Goal: Task Accomplishment & Management: Manage account settings

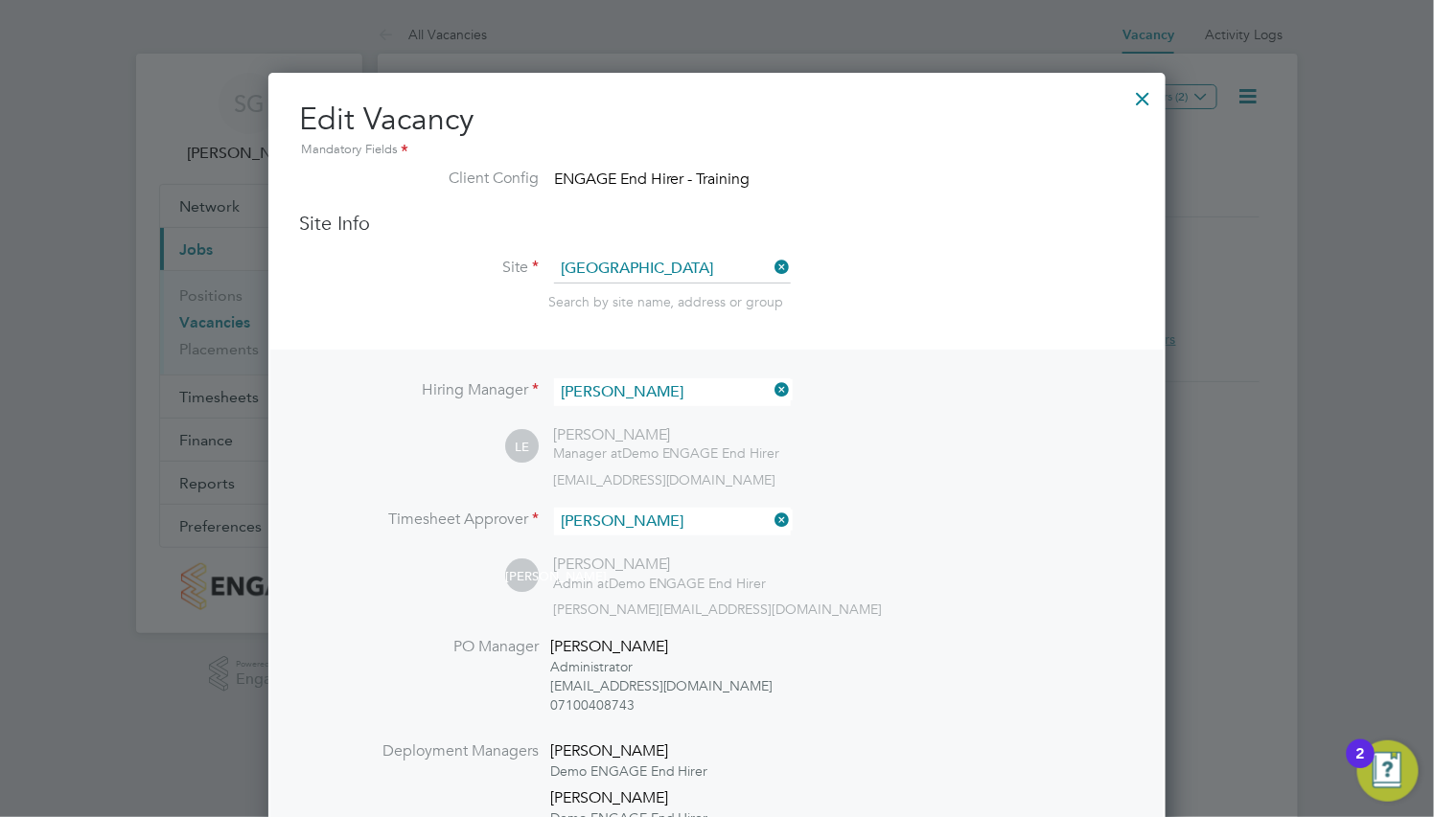
click at [1138, 99] on div at bounding box center [1143, 94] width 34 height 34
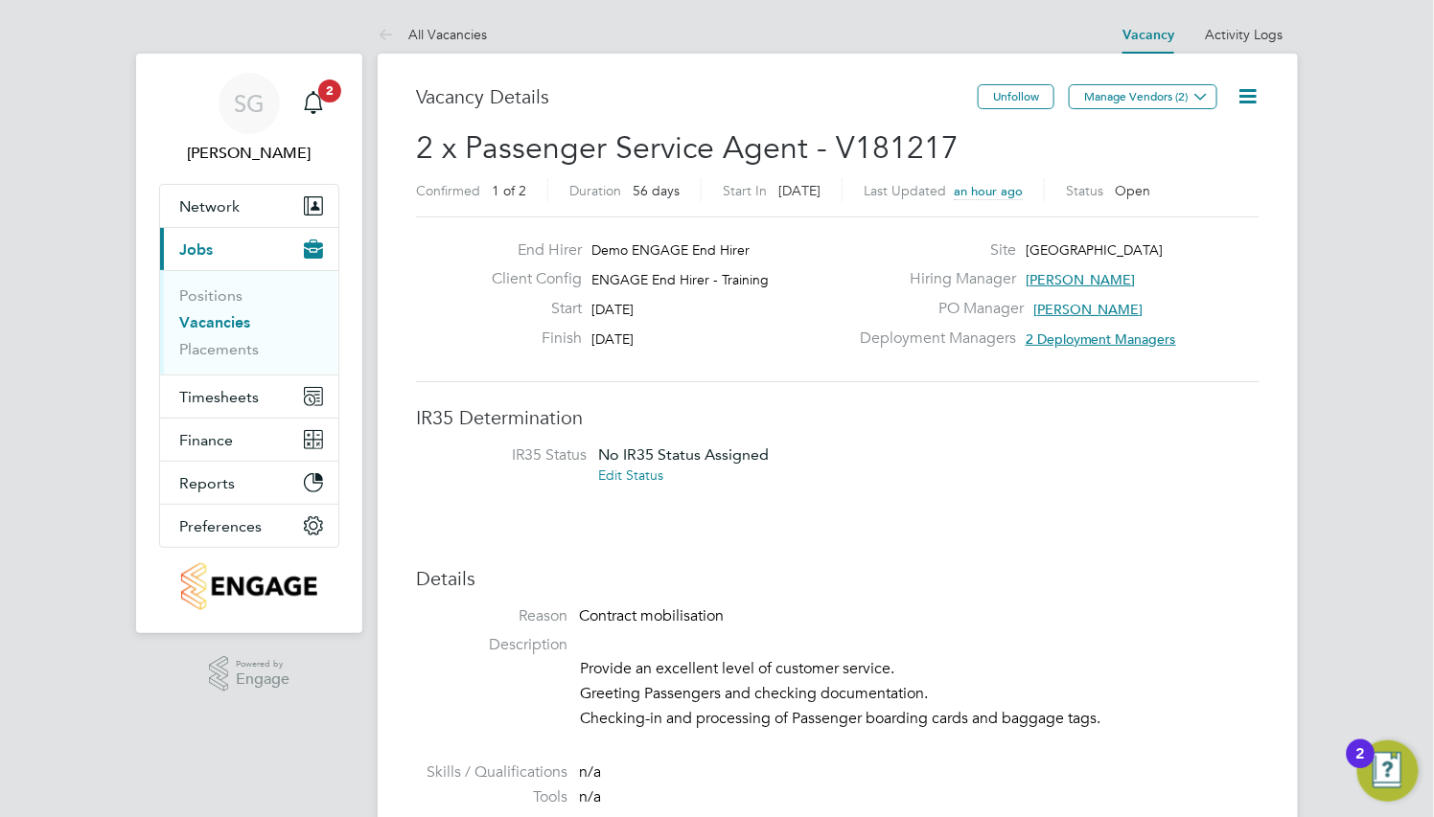
click at [864, 86] on h3 "Vacancy Details" at bounding box center [697, 96] width 562 height 25
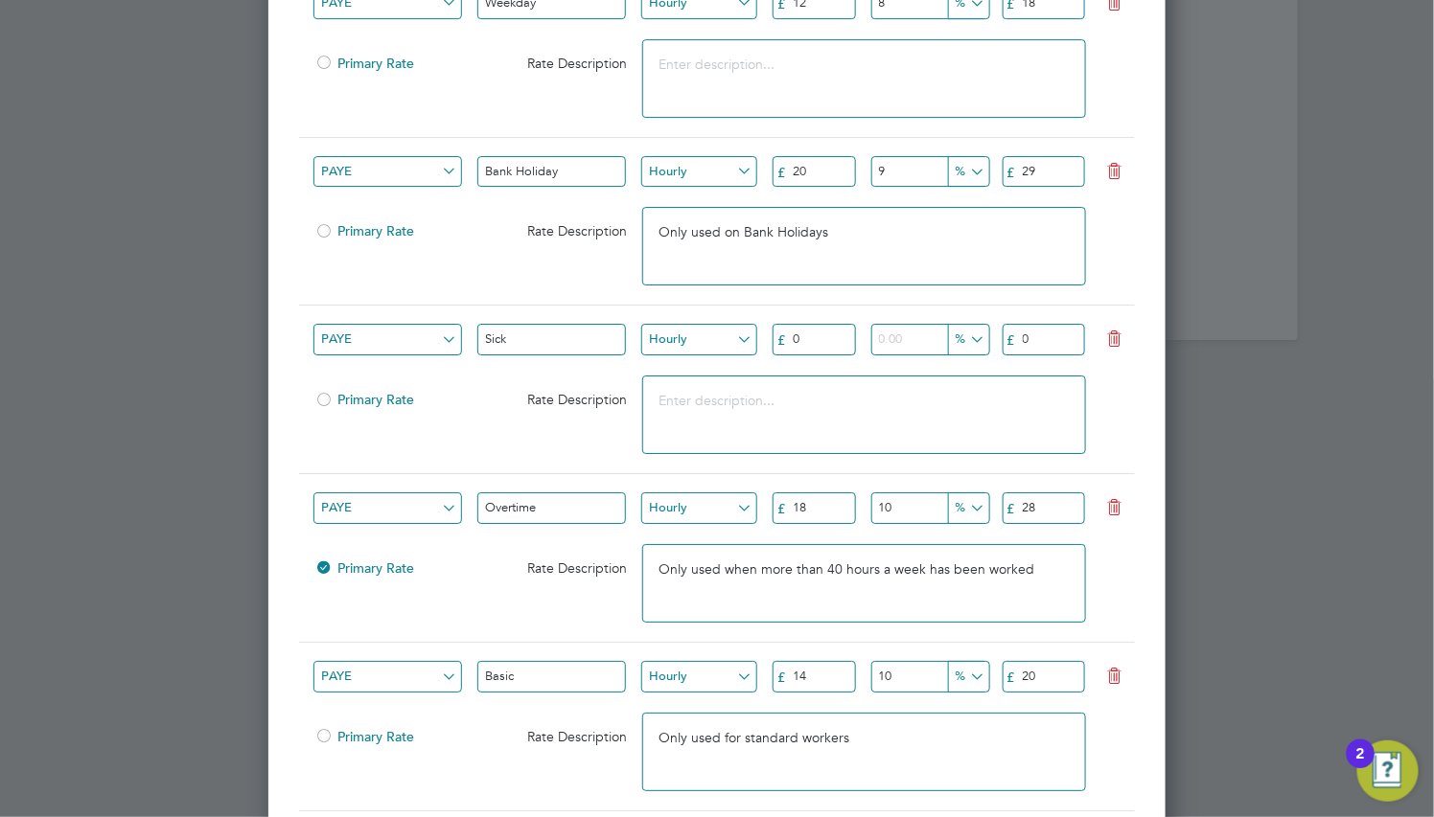
click at [836, 172] on input "20" at bounding box center [813, 172] width 83 height 32
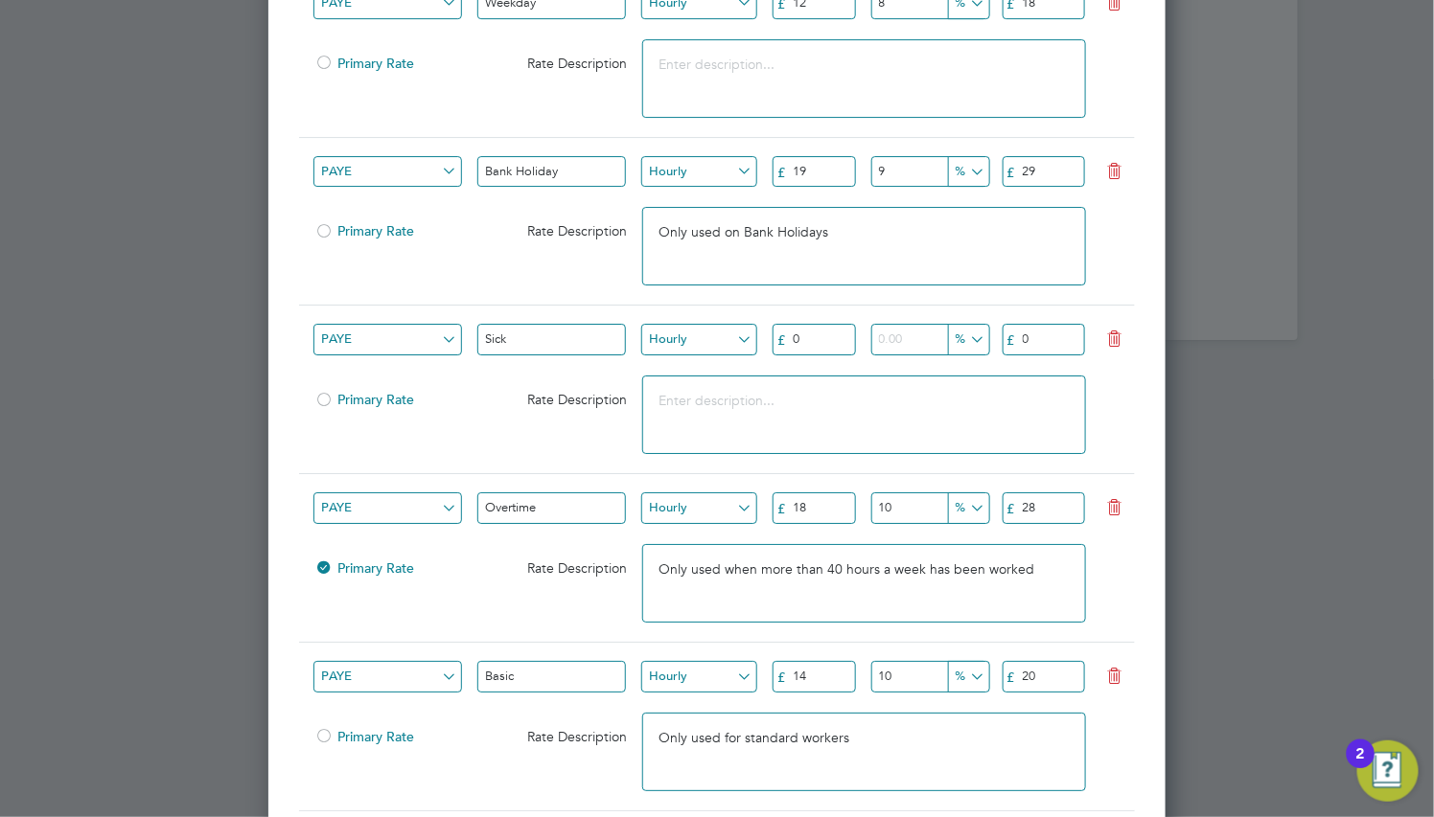
type input "19"
click at [904, 176] on input "9" at bounding box center [929, 172] width 116 height 32
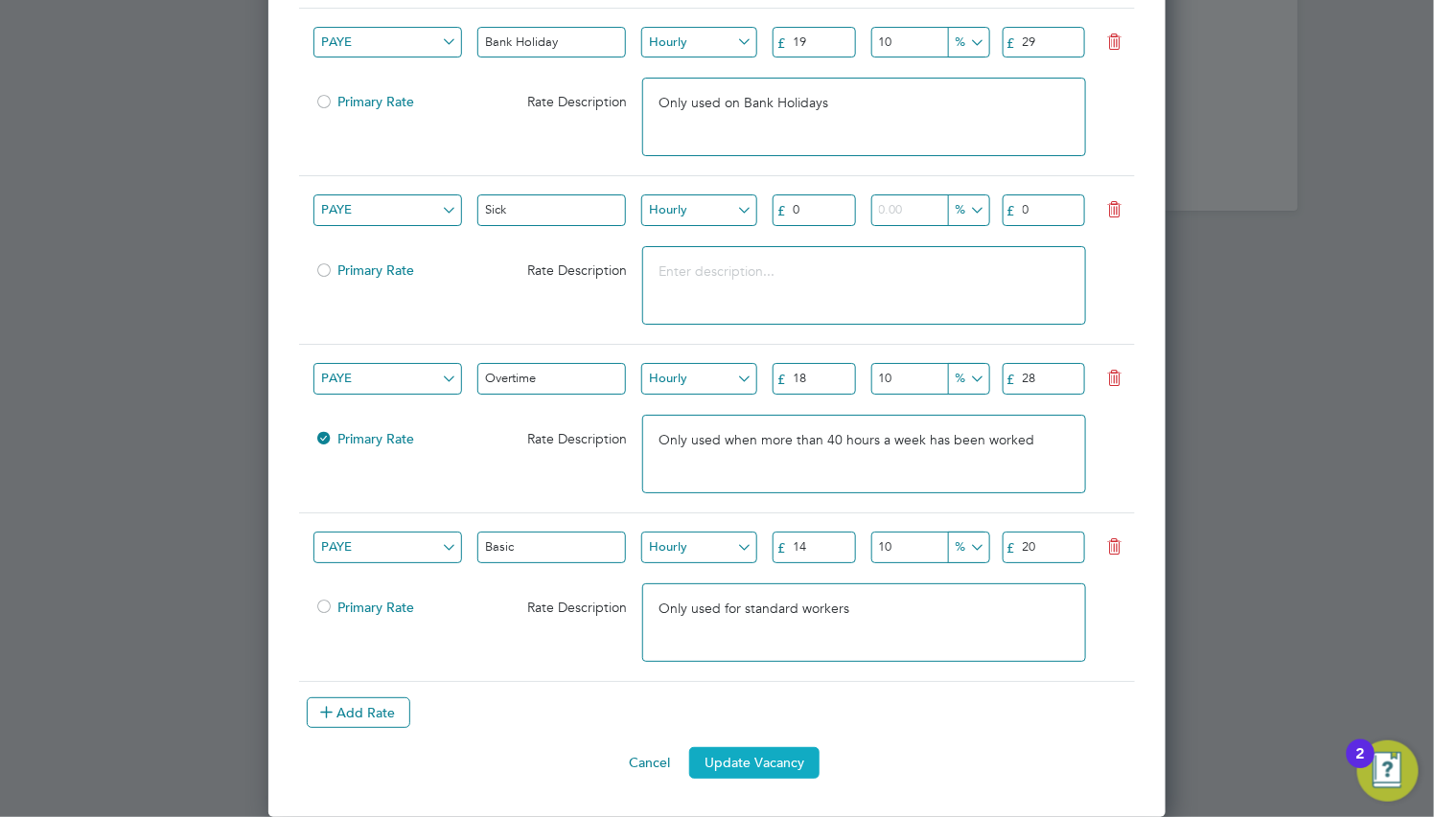
type input "10"
click at [751, 763] on button "Update Vacancy" at bounding box center [754, 762] width 130 height 31
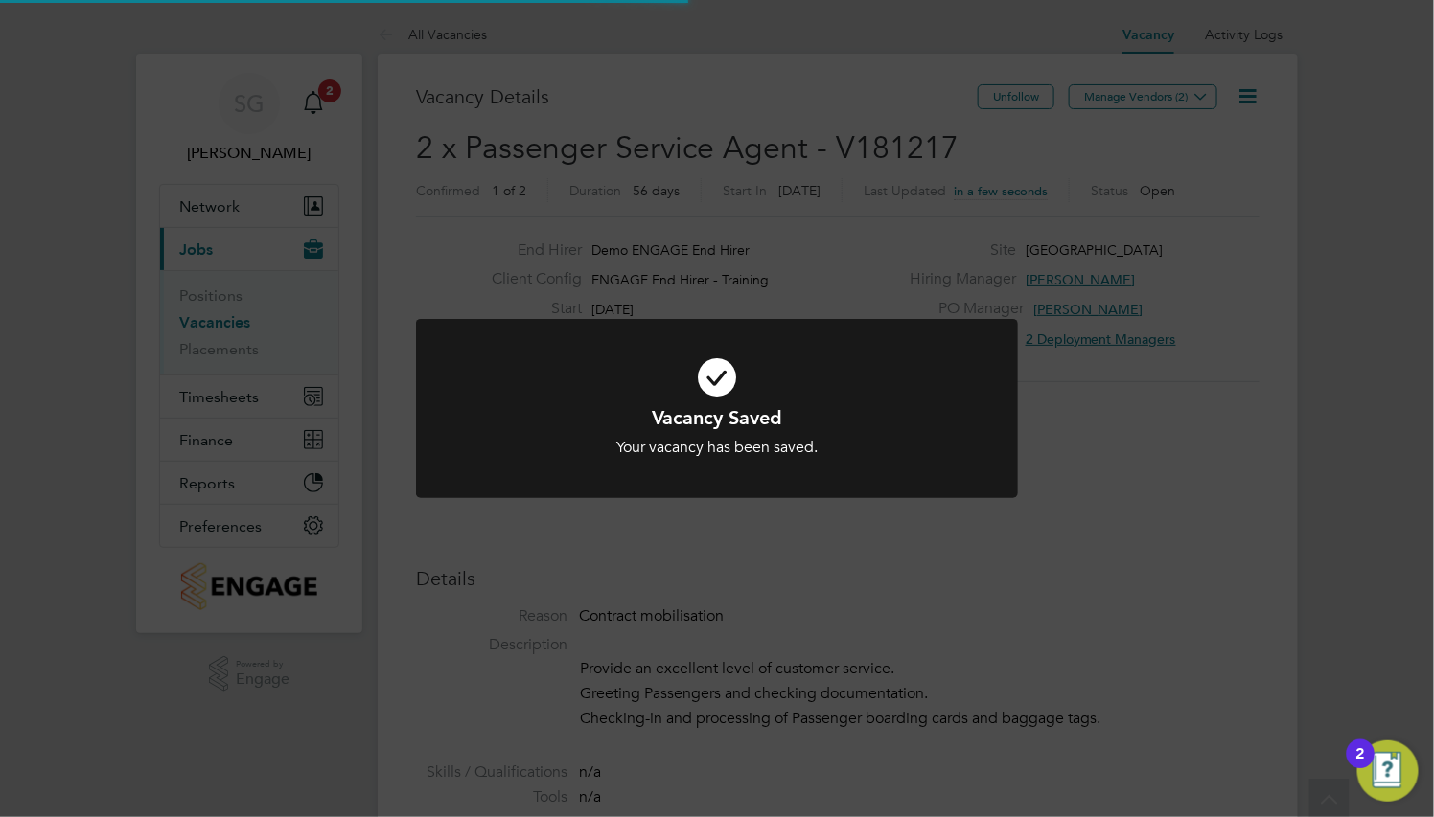
click at [821, 364] on icon at bounding box center [717, 377] width 498 height 75
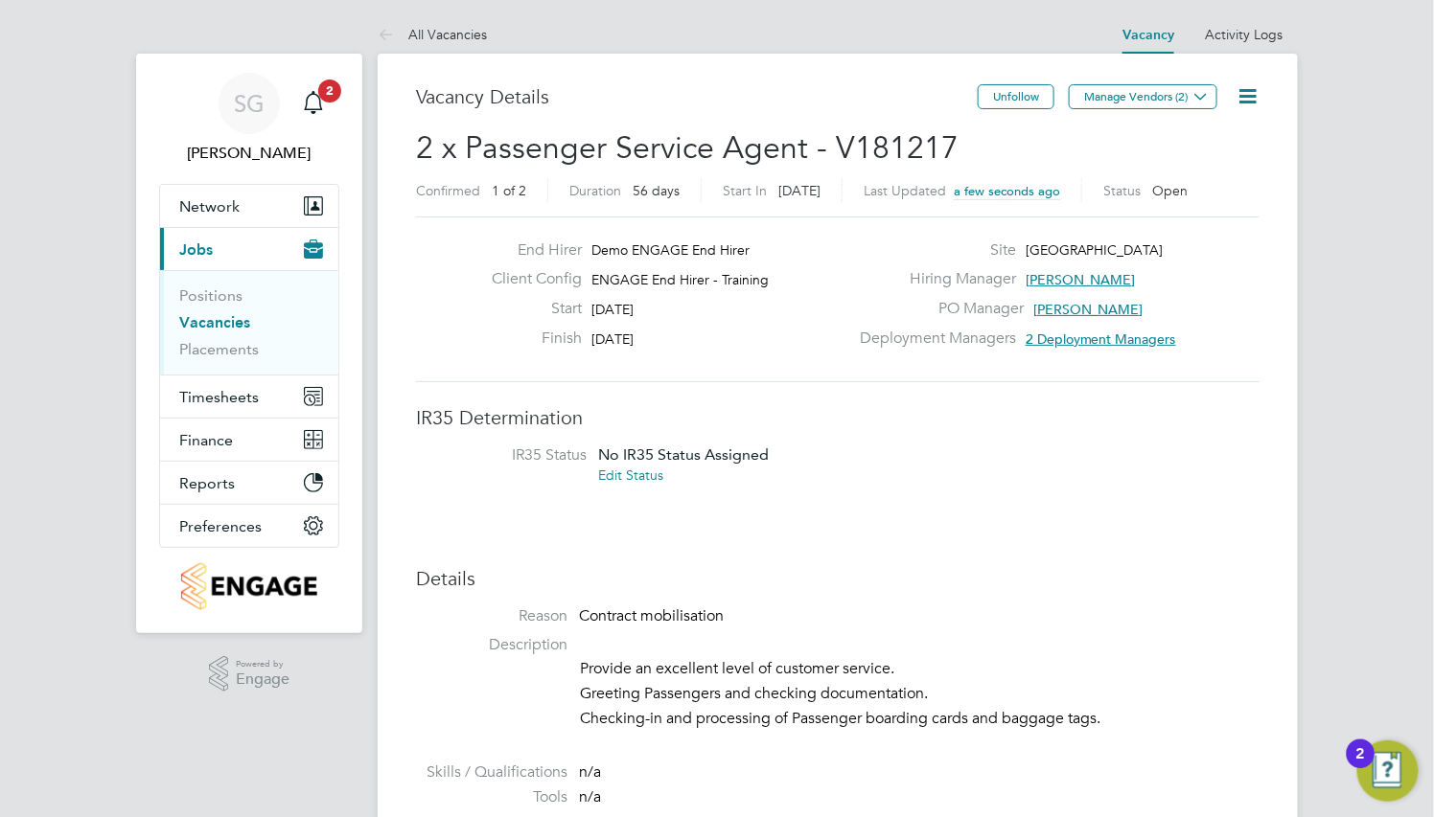
click at [1241, 97] on icon at bounding box center [1247, 96] width 24 height 24
click at [1205, 140] on li "Edit Vacancy e" at bounding box center [1199, 141] width 111 height 27
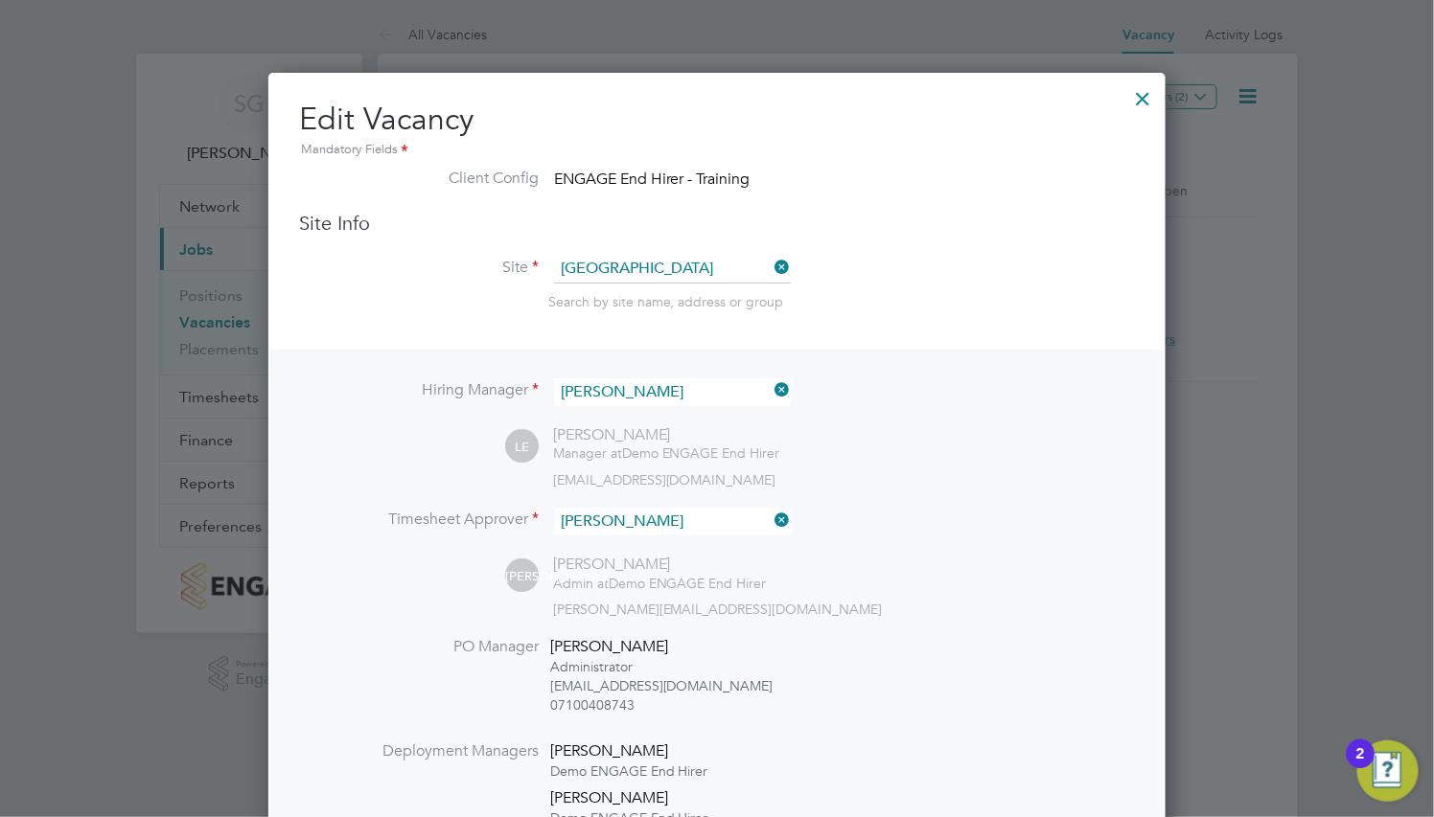
click at [1132, 99] on div at bounding box center [1143, 94] width 34 height 34
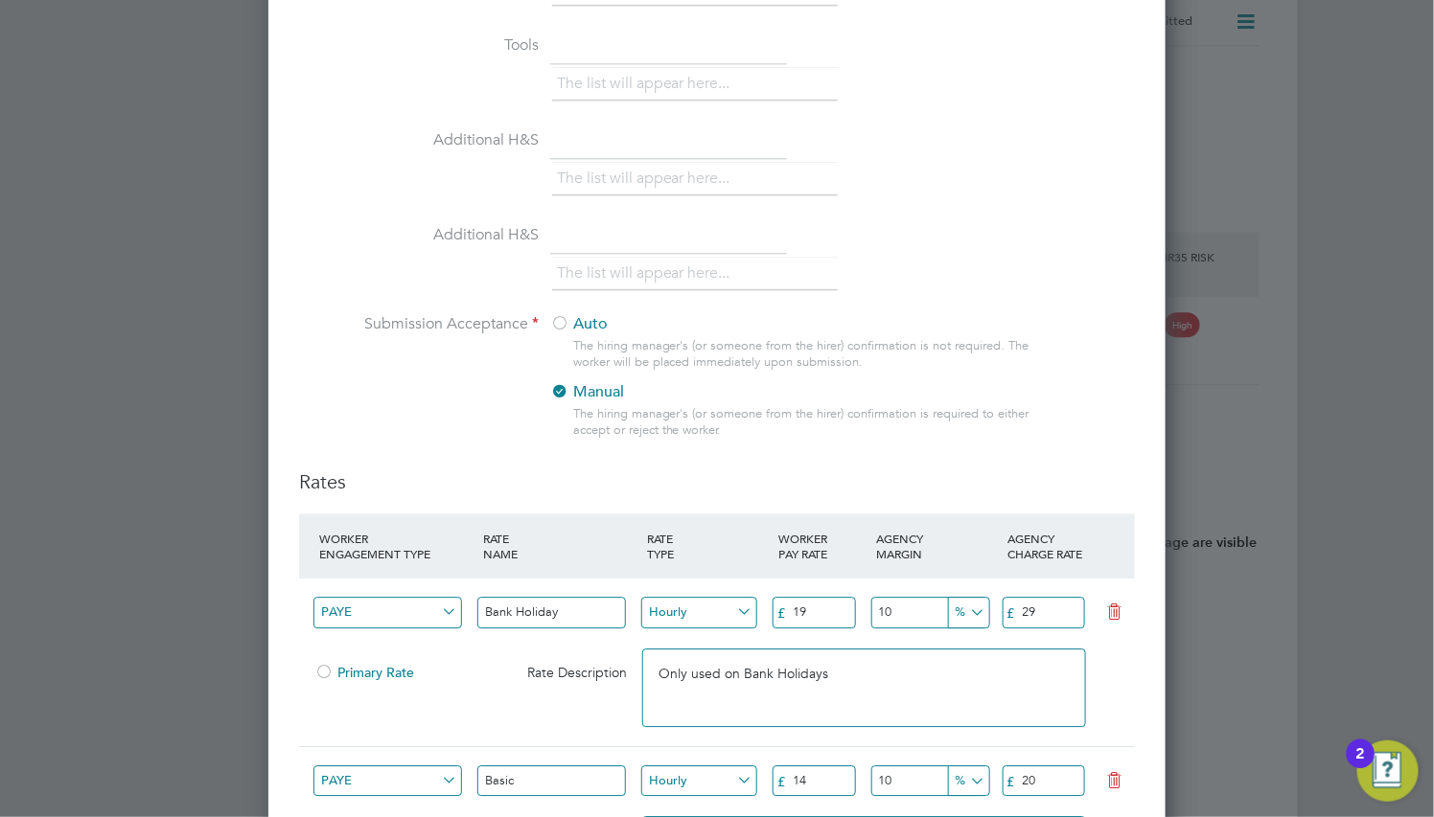
scroll to position [2012, 0]
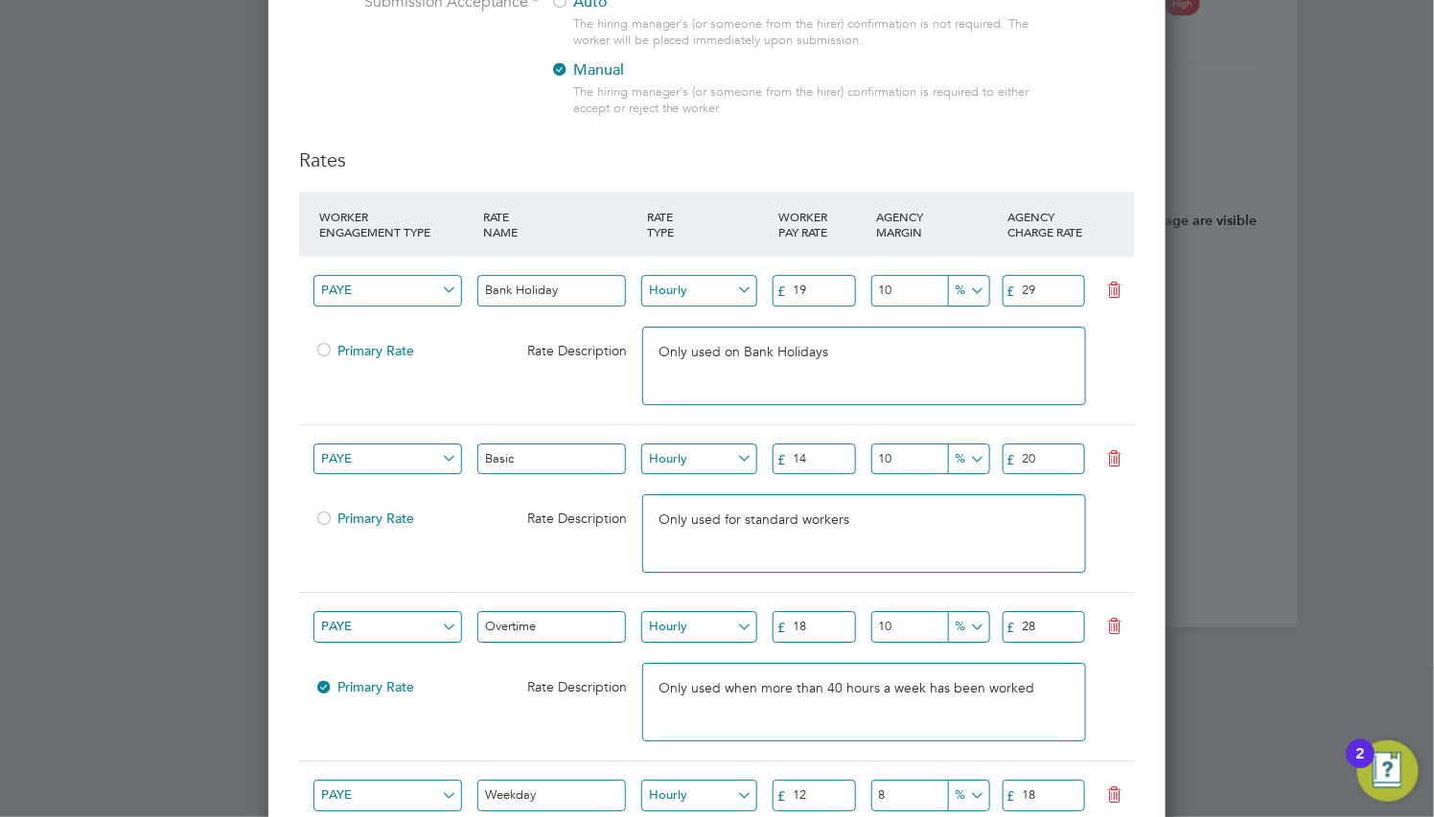
click at [809, 284] on input "19" at bounding box center [813, 291] width 83 height 32
type input "20"
click at [897, 288] on input "10" at bounding box center [929, 291] width 116 height 32
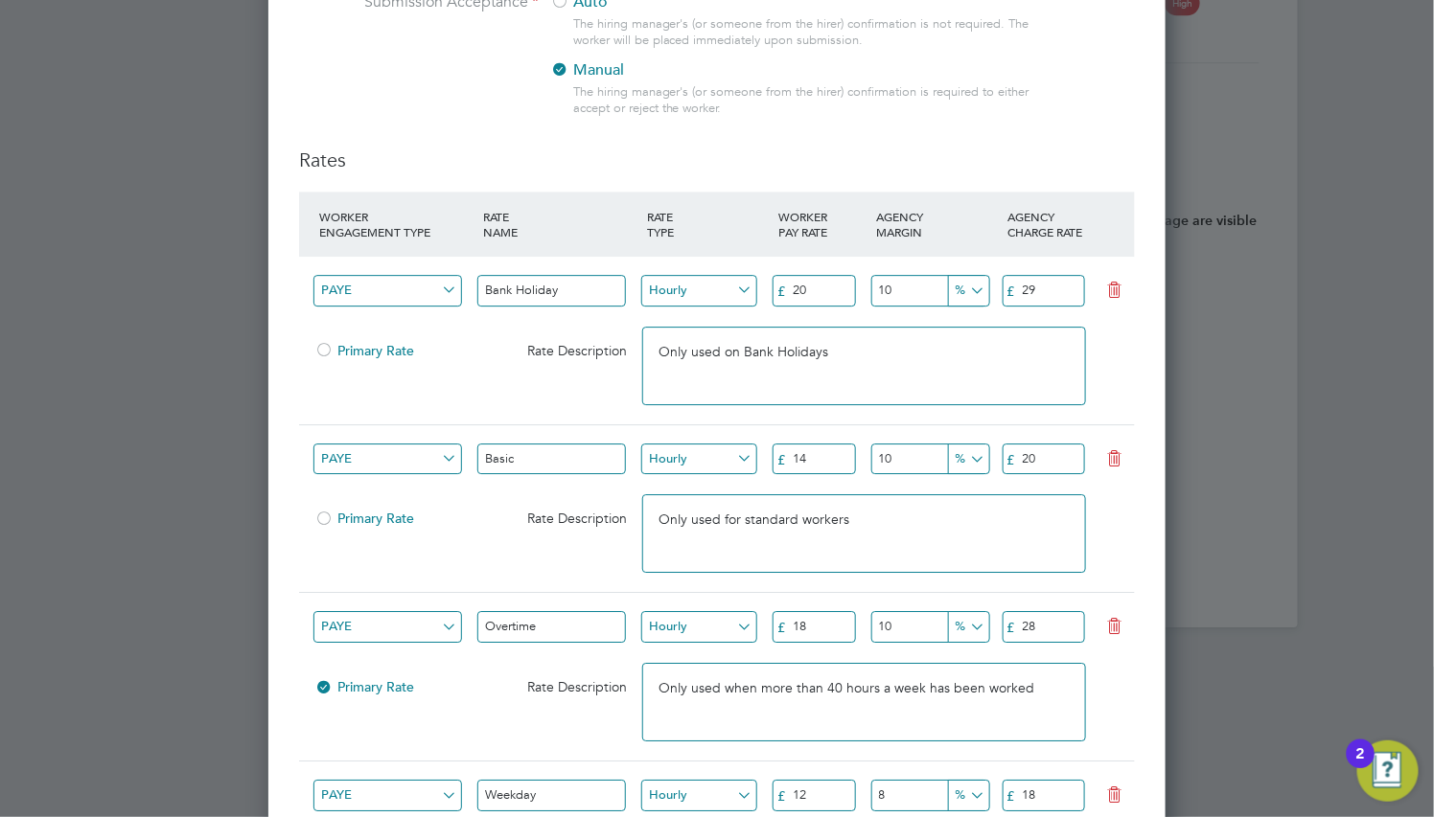
click at [897, 288] on input "10" at bounding box center [929, 291] width 116 height 32
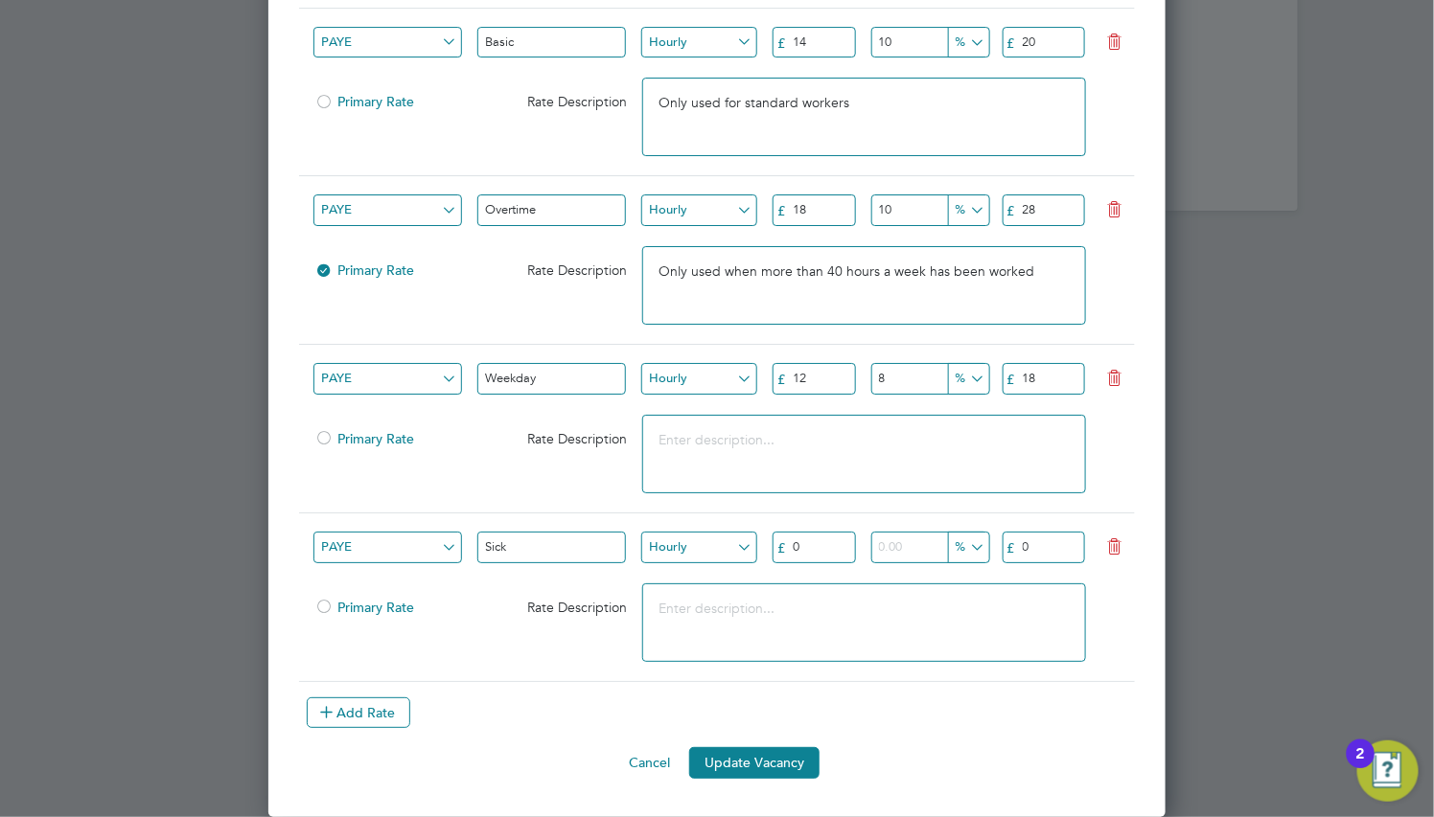
scroll to position [2432, 0]
type input "9"
click at [742, 760] on button "Update Vacancy" at bounding box center [754, 762] width 130 height 31
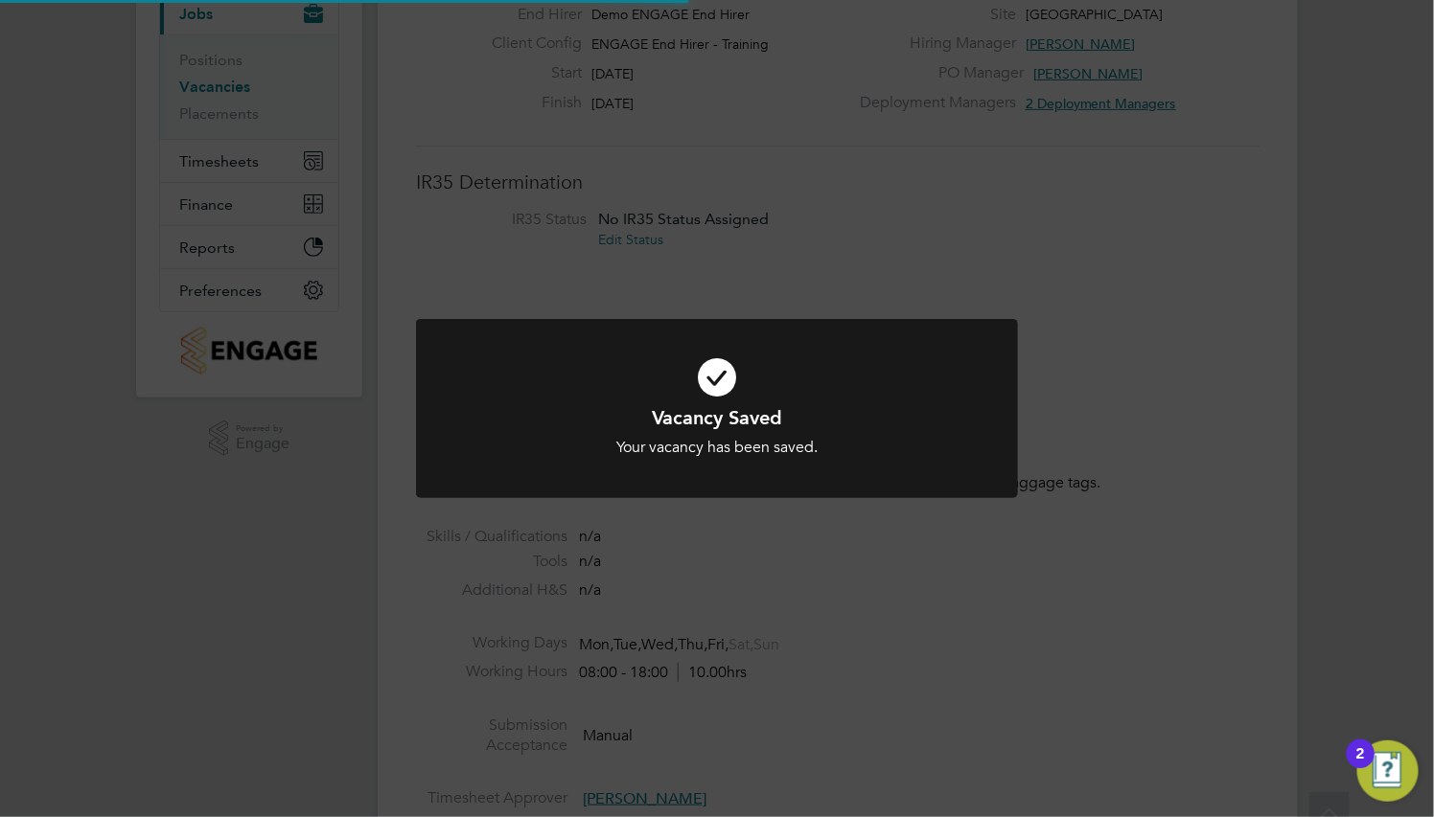
scroll to position [0, 0]
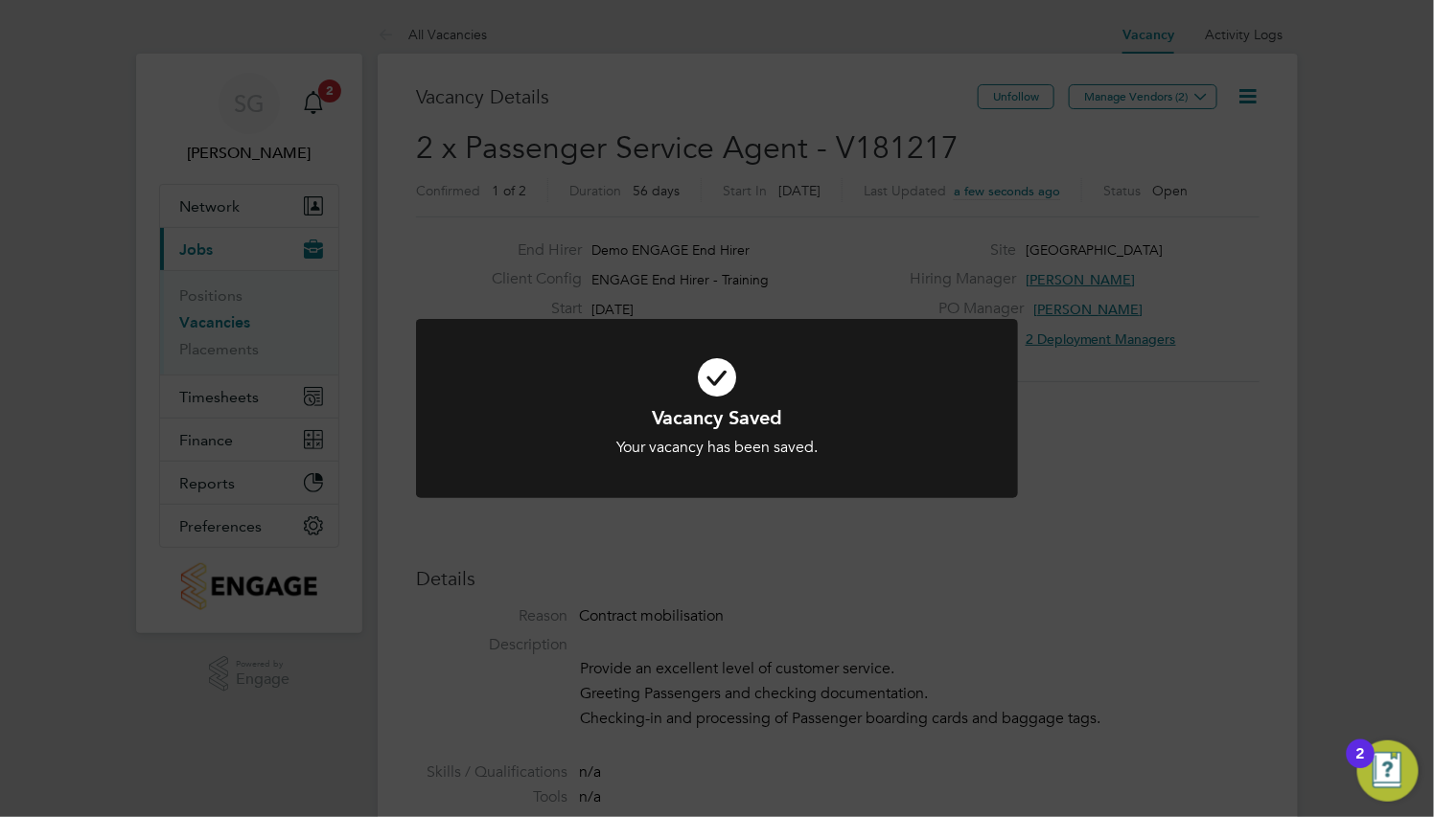
click at [742, 760] on div "Vacancy Saved Your vacancy has been saved. Cancel Okay" at bounding box center [717, 408] width 1434 height 817
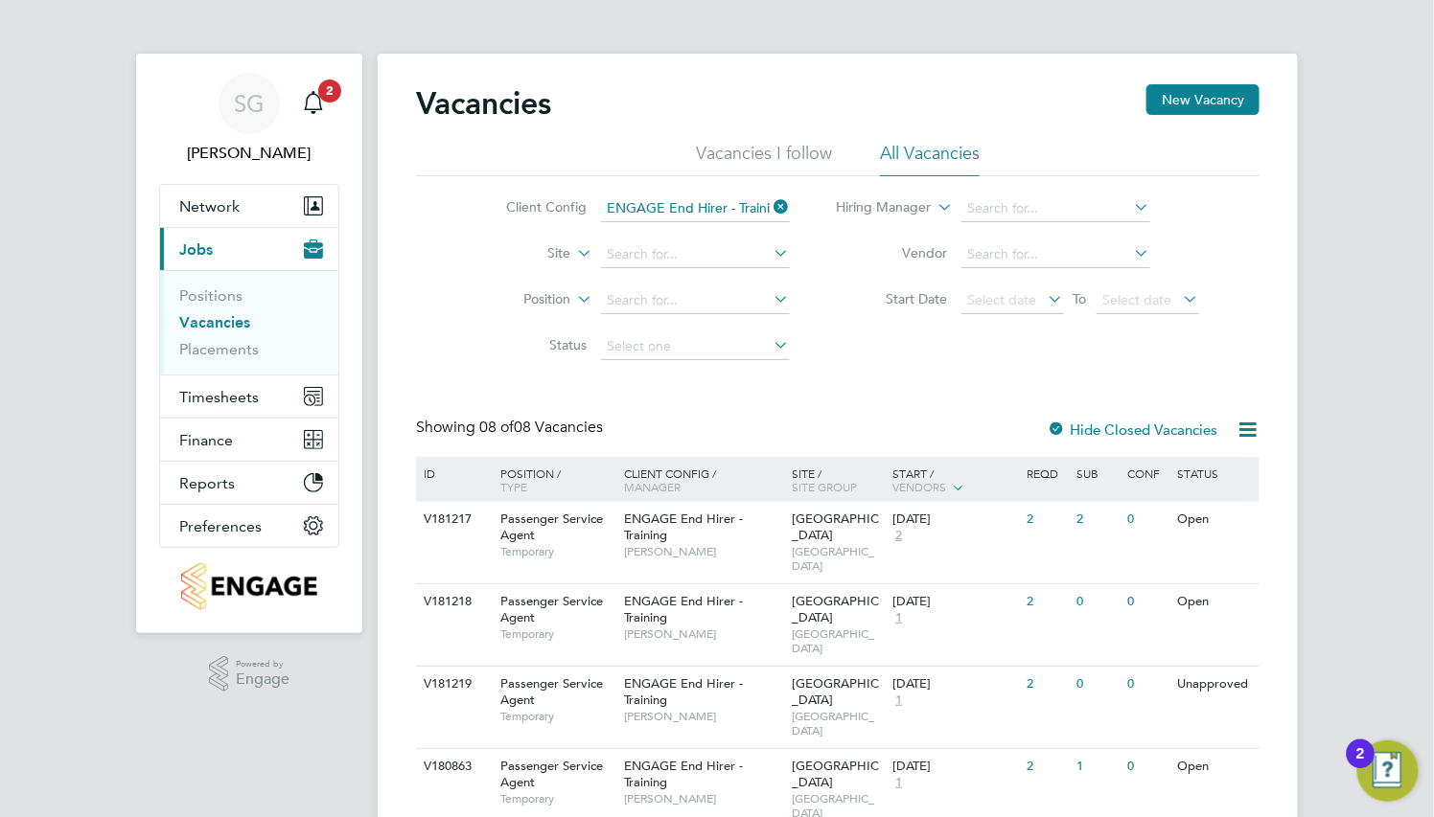
click at [770, 207] on icon at bounding box center [770, 207] width 0 height 27
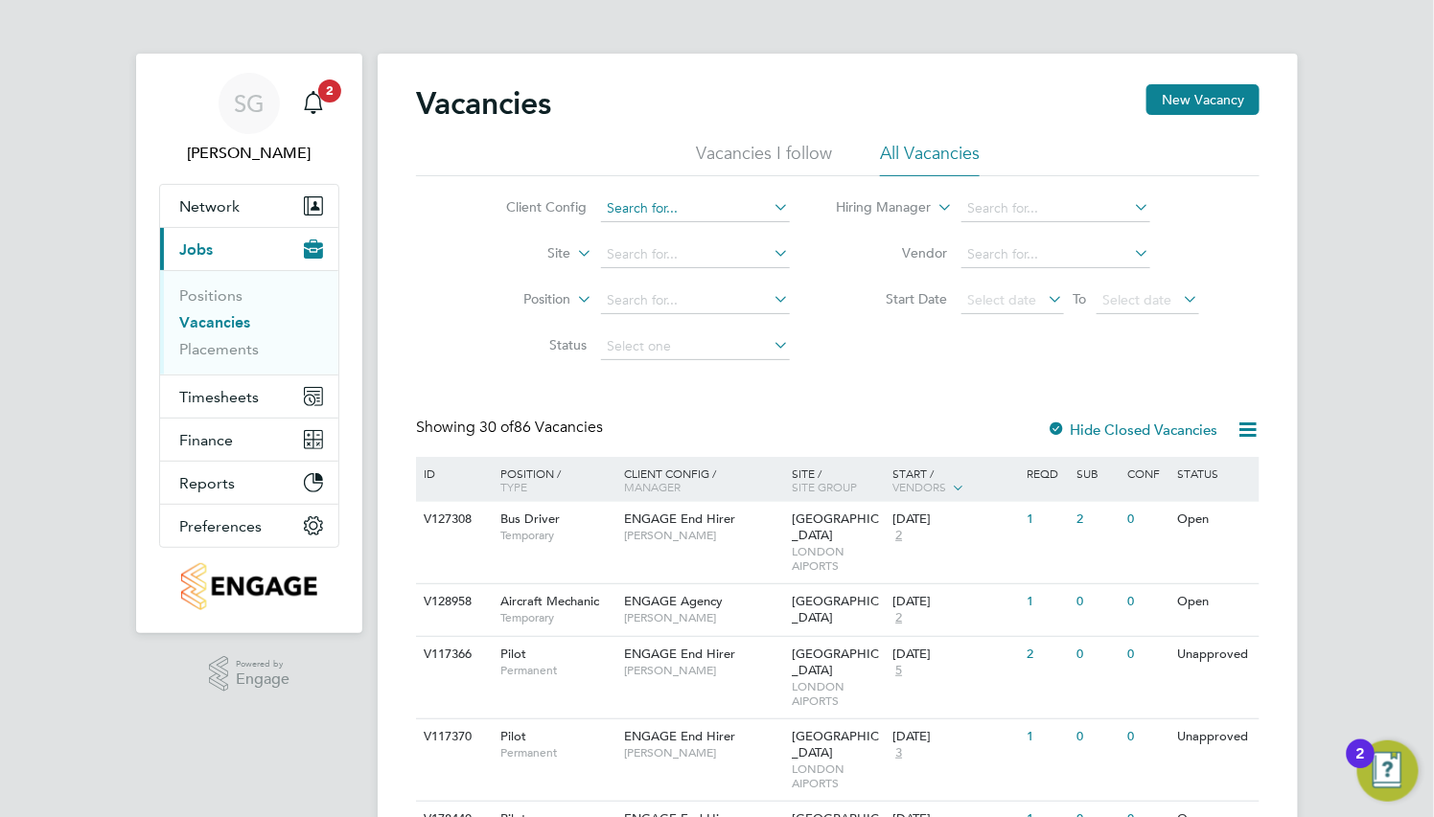
click at [680, 213] on input at bounding box center [695, 208] width 189 height 27
click at [717, 332] on li "ENGAGE End Hirer - Training" at bounding box center [748, 339] width 298 height 26
type input "ENGAGE End Hirer - Training"
